Goal: Find contact information: Find contact information

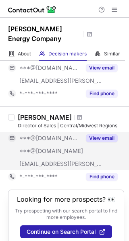
scroll to position [69, 0]
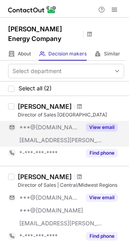
scroll to position [69, 0]
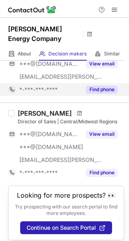
scroll to position [69, 0]
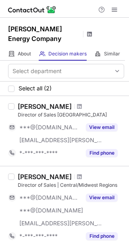
click at [89, 35] on span at bounding box center [89, 34] width 6 height 6
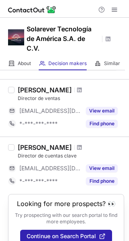
scroll to position [154, 0]
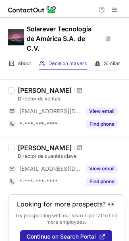
click at [106, 33] on div "Solarever Tecnología de América S.A. de C.V." at bounding box center [69, 39] width 84 height 30
click at [106, 37] on span at bounding box center [107, 39] width 6 height 6
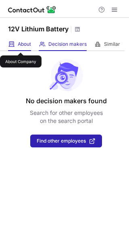
click at [20, 45] on span "About" at bounding box center [24, 44] width 13 height 6
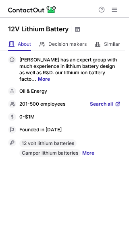
click at [76, 30] on span at bounding box center [77, 29] width 6 height 6
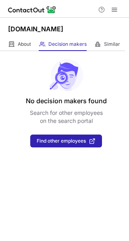
click at [86, 179] on div "No decision makers found Search for other employees on the search portal Find o…" at bounding box center [64, 146] width 129 height 190
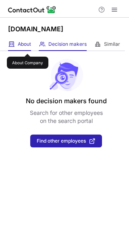
click at [27, 47] on span "About" at bounding box center [24, 44] width 13 height 6
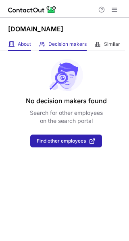
click at [29, 40] on div "About About Company" at bounding box center [19, 44] width 23 height 13
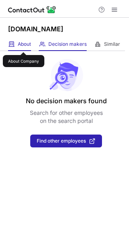
click at [23, 45] on span "About" at bounding box center [24, 44] width 13 height 6
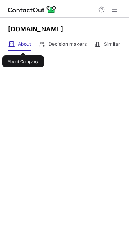
click at [23, 45] on span "About" at bounding box center [24, 44] width 13 height 6
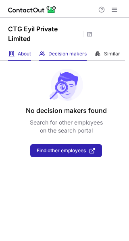
click at [14, 51] on div "About About Company" at bounding box center [19, 53] width 23 height 13
click at [31, 53] on div "About About Company Decision makers View Employees Similar Similar Companies" at bounding box center [62, 53] width 125 height 13
click at [14, 54] on div "About About Company" at bounding box center [19, 53] width 23 height 13
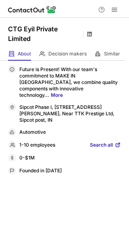
click at [90, 34] on span at bounding box center [89, 34] width 6 height 6
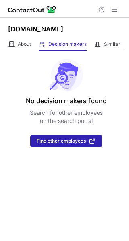
click at [6, 46] on div "About About Company Decision makers View Employees Similar Similar Companies" at bounding box center [62, 44] width 125 height 13
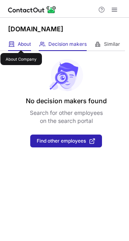
click at [21, 43] on span "About" at bounding box center [24, 44] width 13 height 6
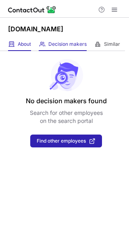
click at [15, 51] on div "About About Company" at bounding box center [19, 44] width 23 height 13
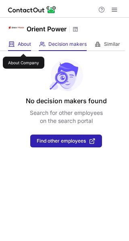
click at [23, 47] on span "About" at bounding box center [24, 44] width 13 height 6
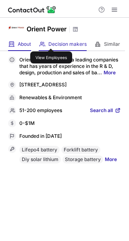
click at [51, 41] on span "Decision makers" at bounding box center [67, 44] width 38 height 6
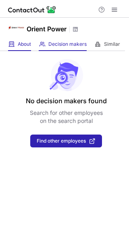
click at [18, 48] on div "About About Company" at bounding box center [19, 44] width 23 height 13
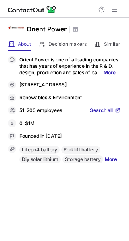
click at [74, 33] on div "Orient Power" at bounding box center [53, 29] width 52 height 10
click at [78, 28] on span at bounding box center [75, 29] width 6 height 6
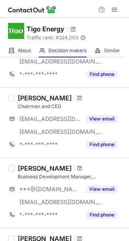
scroll to position [174, 0]
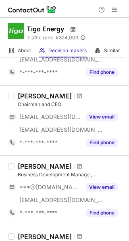
click at [73, 28] on span at bounding box center [73, 29] width 6 height 6
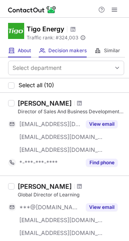
click at [16, 49] on div "About About Company" at bounding box center [19, 50] width 23 height 13
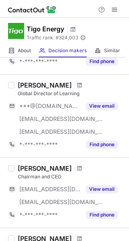
scroll to position [103, 0]
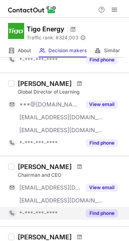
click at [104, 208] on div "Find phone" at bounding box center [99, 213] width 37 height 13
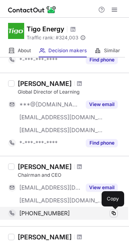
click at [115, 210] on span at bounding box center [113, 213] width 6 height 6
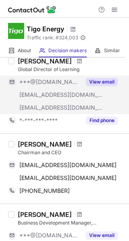
scroll to position [129, 0]
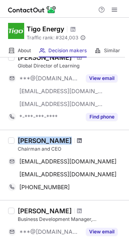
drag, startPoint x: 17, startPoint y: 140, endPoint x: 49, endPoint y: 139, distance: 32.6
click at [51, 140] on div "[PERSON_NAME] Chairman and CEO [EMAIL_ADDRESS][DOMAIN_NAME] Copy [EMAIL_ADDRESS…" at bounding box center [68, 165] width 109 height 57
copy div "[PERSON_NAME]"
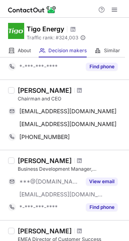
scroll to position [188, 0]
